Goal: Use online tool/utility: Utilize a website feature to perform a specific function

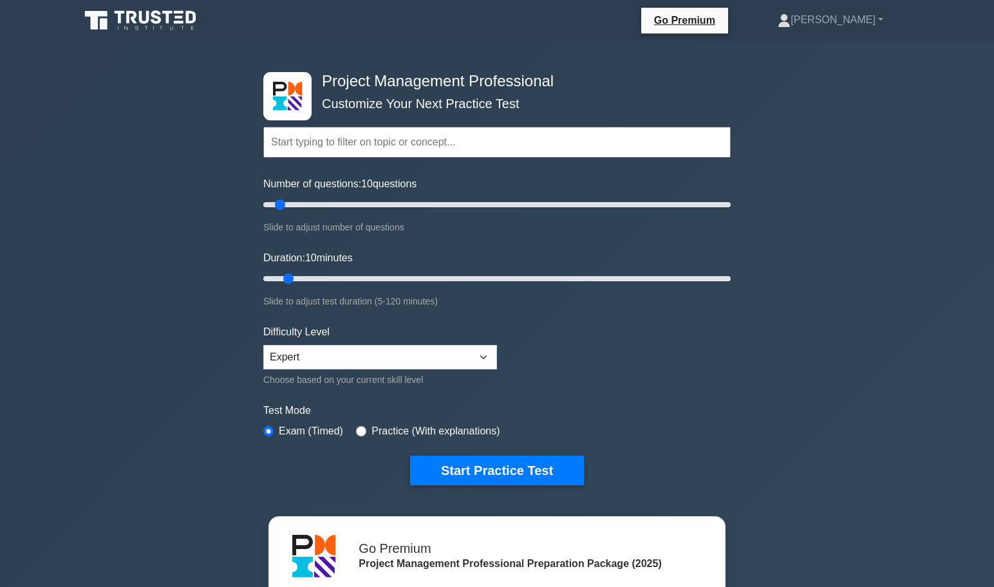
click at [487, 145] on input "text" at bounding box center [496, 142] width 467 height 31
click at [546, 144] on input "text" at bounding box center [496, 142] width 467 height 31
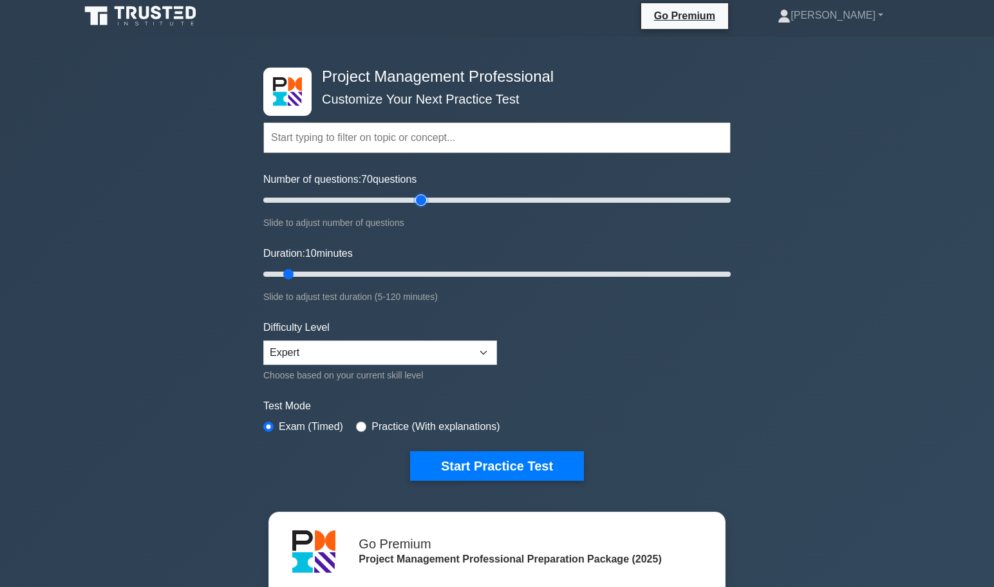
drag, startPoint x: 283, startPoint y: 201, endPoint x: 418, endPoint y: 203, distance: 135.2
type input "70"
click at [418, 203] on input "Number of questions: 70 questions" at bounding box center [496, 200] width 467 height 15
drag, startPoint x: 291, startPoint y: 275, endPoint x: 485, endPoint y: 275, distance: 193.8
type input "60"
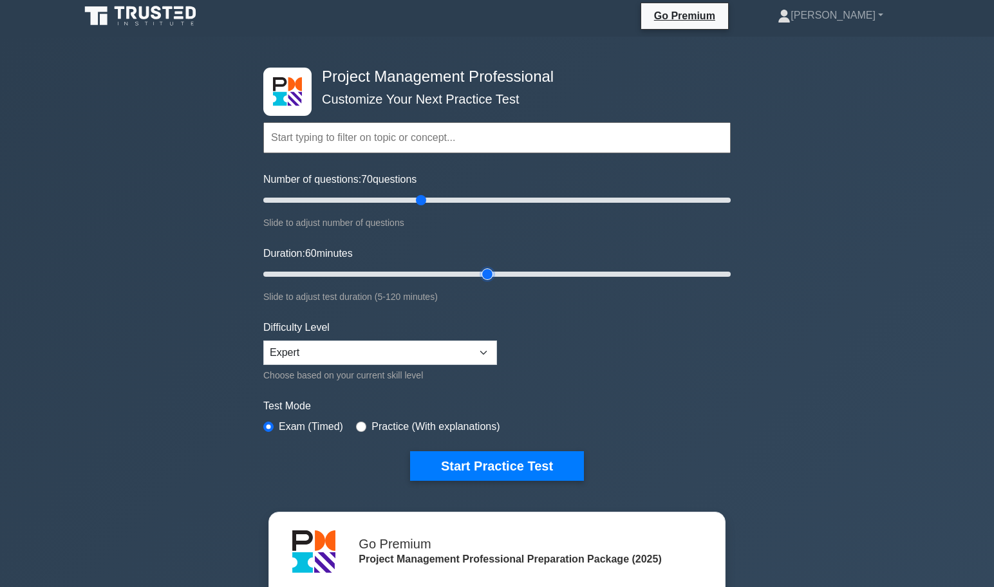
click at [485, 275] on input "Duration: 60 minutes" at bounding box center [496, 274] width 467 height 15
drag, startPoint x: 418, startPoint y: 200, endPoint x: 360, endPoint y: 201, distance: 58.0
type input "45"
click at [360, 202] on input "Number of questions: 45 questions" at bounding box center [496, 200] width 467 height 15
